Goal: Information Seeking & Learning: Learn about a topic

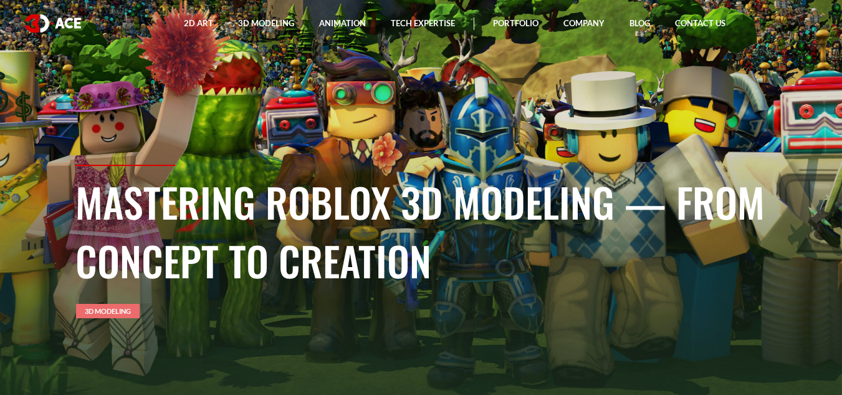
click at [118, 315] on link "3D Modeling" at bounding box center [108, 311] width 64 height 14
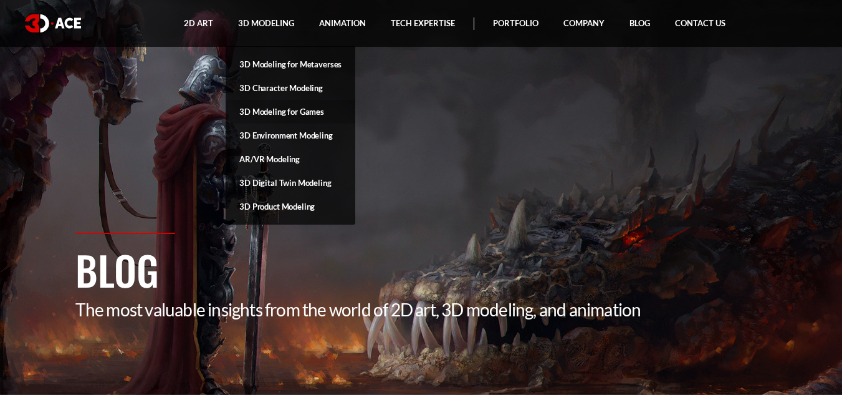
click at [252, 108] on link "3D Modeling for Games" at bounding box center [291, 112] width 130 height 24
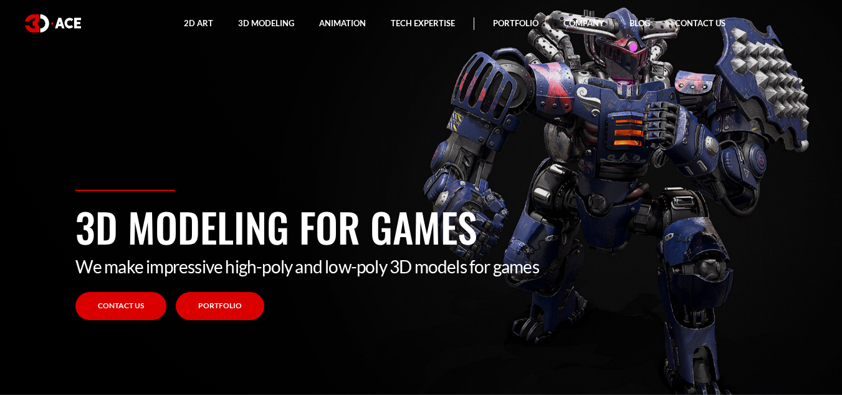
click at [211, 305] on link "Portfolio" at bounding box center [220, 306] width 89 height 28
